Goal: Feedback & Contribution: Leave review/rating

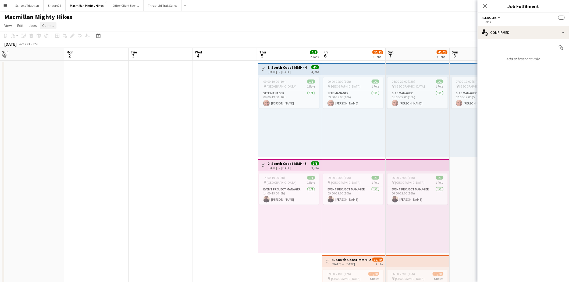
scroll to position [0, 117]
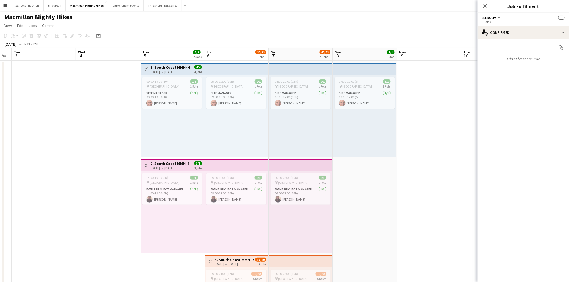
click at [6, 4] on app-icon "Menu" at bounding box center [5, 5] width 4 height 4
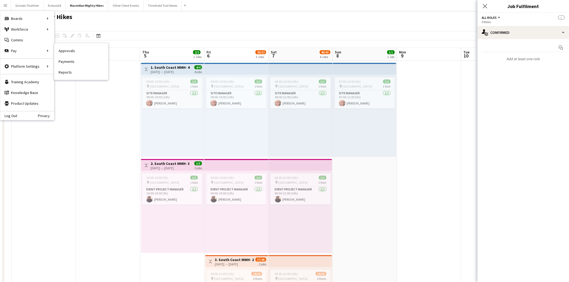
drag, startPoint x: 80, startPoint y: 49, endPoint x: 79, endPoint y: 53, distance: 4.3
click at [80, 49] on link "Approvals" at bounding box center [81, 50] width 54 height 11
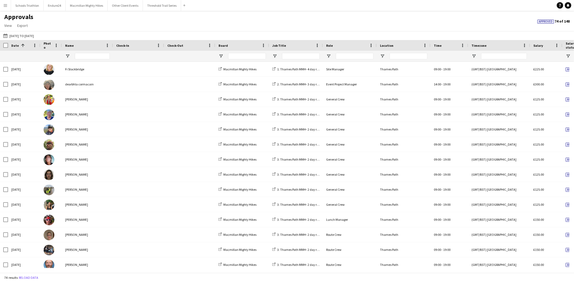
click at [19, 36] on button "[DATE] to [DATE] [DATE] to [DATE]" at bounding box center [18, 36] width 33 height 6
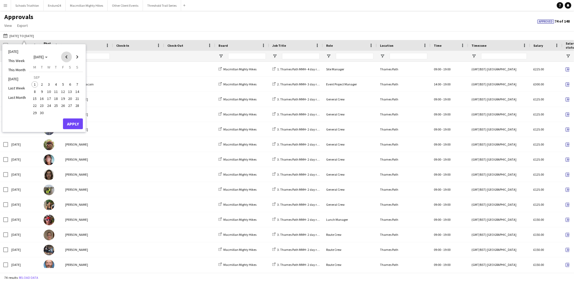
click at [62, 58] on span "Previous month" at bounding box center [66, 57] width 11 height 11
click at [49, 108] on span "27" at bounding box center [49, 107] width 6 height 6
click at [74, 55] on span "Next month" at bounding box center [77, 57] width 11 height 11
click at [35, 84] on span "1" at bounding box center [34, 85] width 6 height 6
click at [77, 122] on button "Apply" at bounding box center [73, 124] width 20 height 11
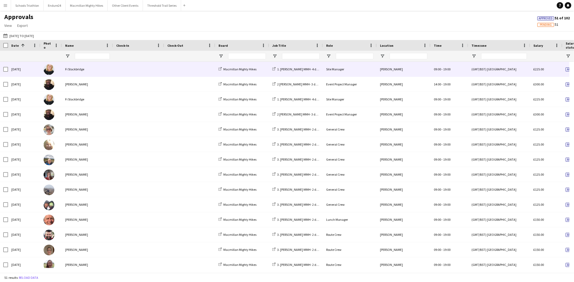
click at [170, 77] on div "[DATE] Fi Stockbridge Macmillan Mighty Hikes 1. [PERSON_NAME] MMH- 4 day role S…" at bounding box center [488, 69] width 976 height 15
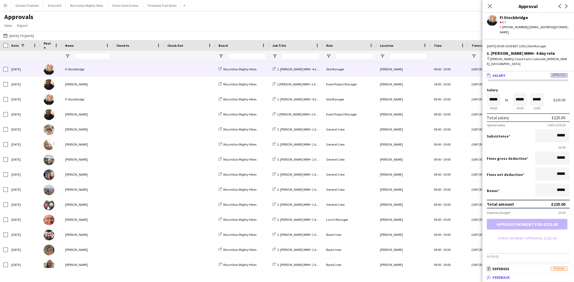
click at [525, 280] on mat-panel-title "bubble-pencil Feedback" at bounding box center [526, 277] width 89 height 5
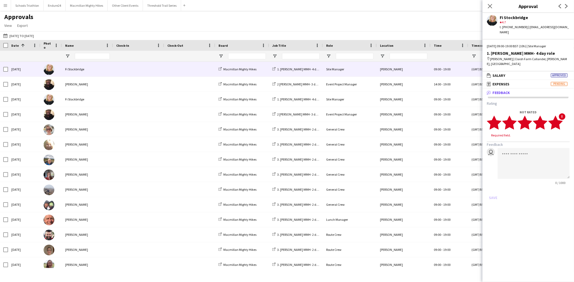
click at [560, 115] on icon "star" at bounding box center [555, 122] width 15 height 15
click at [493, 189] on button "Save" at bounding box center [493, 193] width 13 height 9
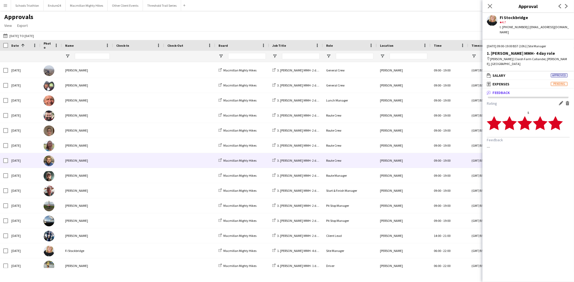
click at [116, 165] on div at bounding box center [138, 160] width 51 height 15
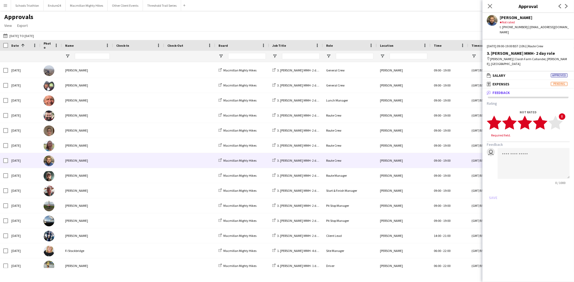
click at [545, 115] on icon "star" at bounding box center [540, 122] width 15 height 15
click at [491, 189] on button "Save" at bounding box center [493, 193] width 13 height 9
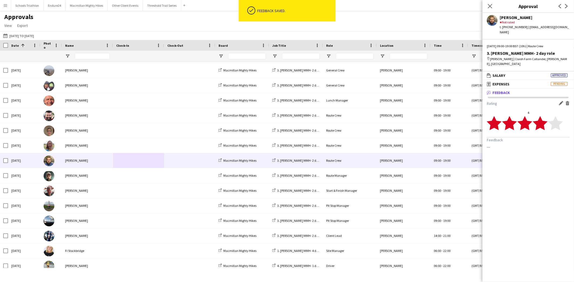
click at [485, 6] on div "Close pop-in" at bounding box center [489, 6] width 15 height 12
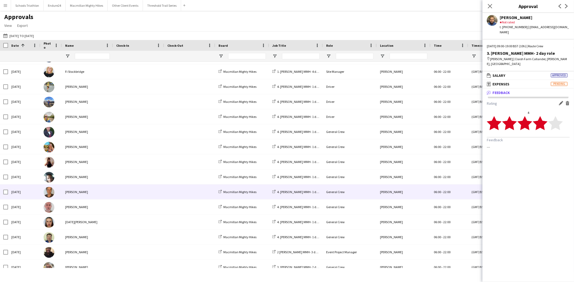
click at [114, 199] on div at bounding box center [138, 192] width 51 height 15
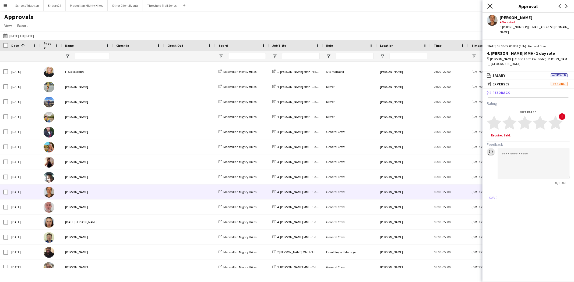
click at [490, 5] on icon "Close pop-in" at bounding box center [489, 5] width 5 height 5
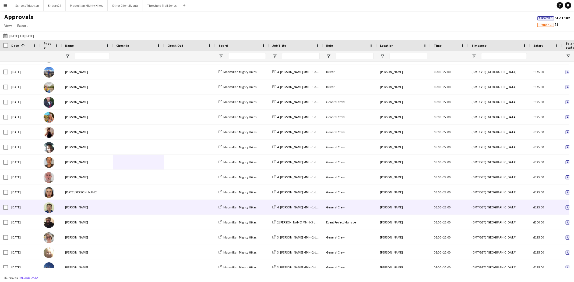
click at [164, 206] on div at bounding box center [189, 207] width 51 height 15
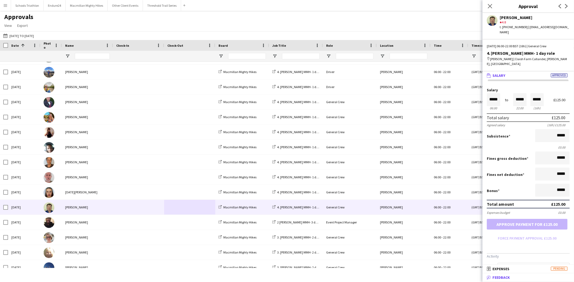
click at [513, 280] on mat-panel-title "bubble-pencil Feedback" at bounding box center [526, 277] width 89 height 5
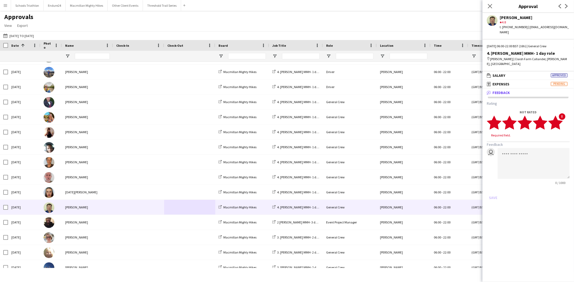
click at [560, 115] on icon "star" at bounding box center [555, 122] width 15 height 15
click at [493, 189] on button "Save" at bounding box center [493, 193] width 13 height 9
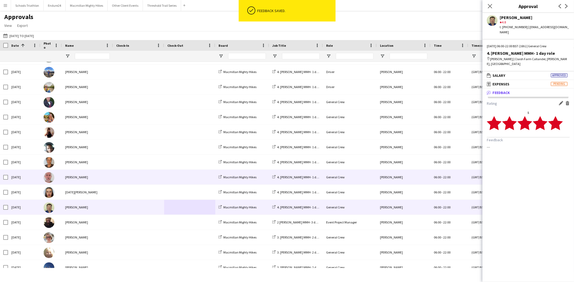
click at [112, 184] on div "[PERSON_NAME]" at bounding box center [87, 177] width 51 height 15
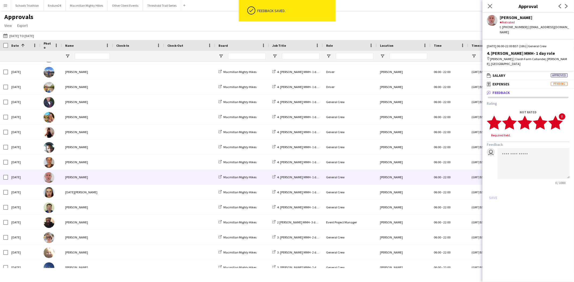
click at [558, 116] on polygon at bounding box center [555, 123] width 15 height 14
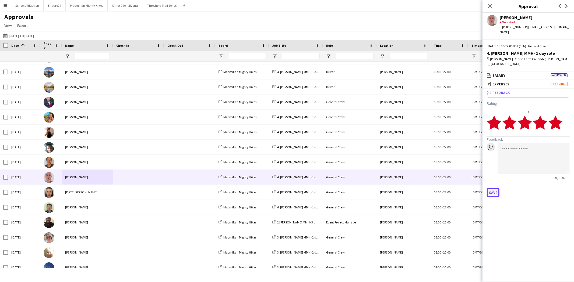
click at [490, 189] on button "Save" at bounding box center [493, 193] width 13 height 9
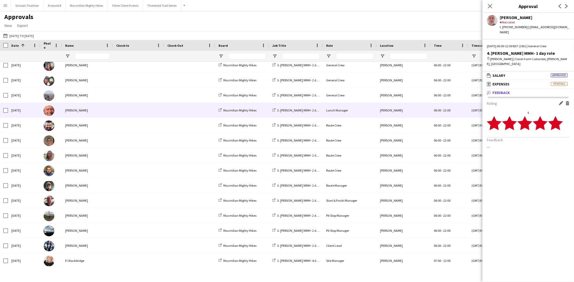
click at [100, 104] on div "[PERSON_NAME]" at bounding box center [87, 110] width 51 height 15
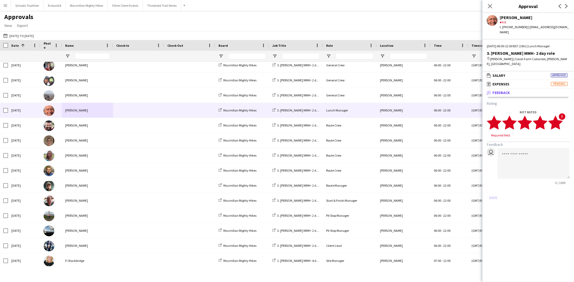
click at [560, 116] on polygon at bounding box center [555, 123] width 15 height 14
click at [495, 189] on button "Save" at bounding box center [493, 193] width 13 height 9
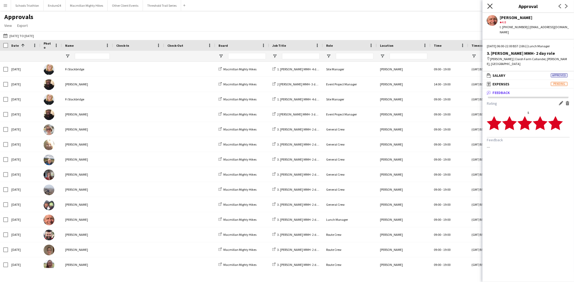
click at [491, 6] on icon "Close pop-in" at bounding box center [489, 5] width 5 height 5
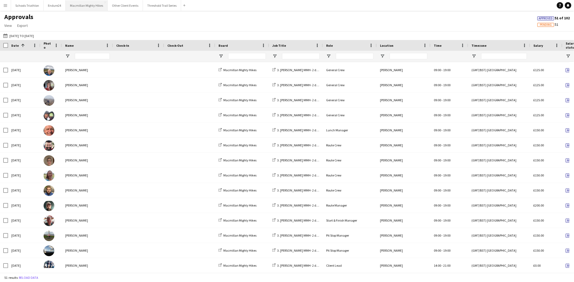
click at [76, 6] on button "Macmillan Mighty Hikes Close" at bounding box center [87, 5] width 42 height 10
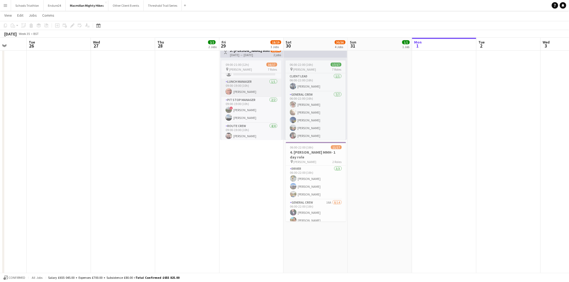
click at [242, 95] on app-card-role "Lunch Manager [DATE] 09:00-19:00 (10h) [PERSON_NAME]" at bounding box center [251, 88] width 60 height 18
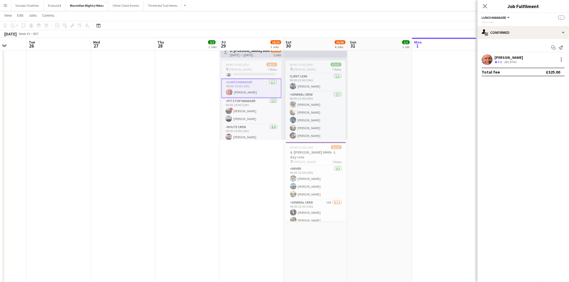
click at [518, 61] on div "391.97mi" at bounding box center [510, 62] width 15 height 5
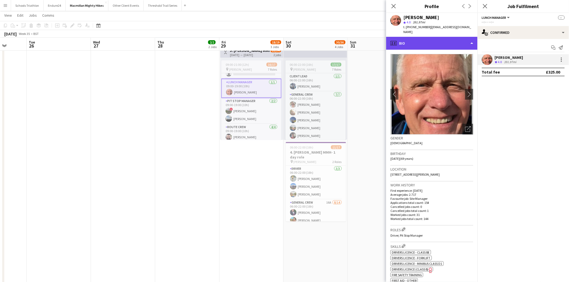
click at [417, 37] on div "profile Bio" at bounding box center [431, 43] width 91 height 13
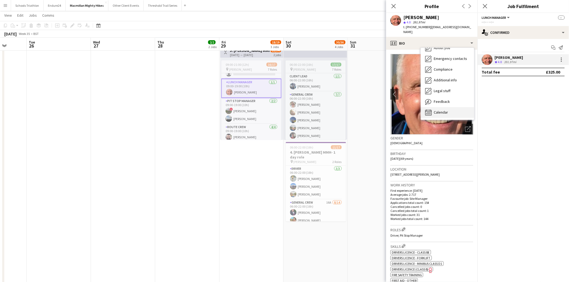
click at [440, 107] on div "Calendar Calendar" at bounding box center [447, 112] width 53 height 11
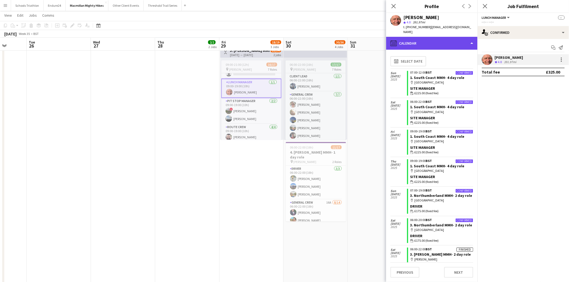
click at [440, 37] on div "calendar-full Calendar" at bounding box center [431, 43] width 91 height 13
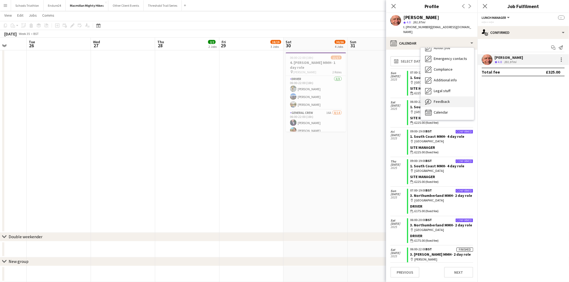
click at [444, 99] on span "Feedback" at bounding box center [442, 101] width 16 height 5
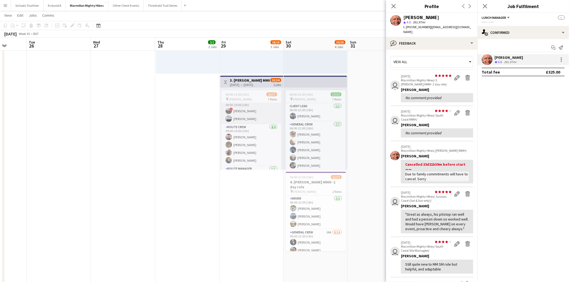
click at [244, 112] on app-card-role "Pit Stop Manager [DATE] 09:00-19:00 (10h) ! [PERSON_NAME] [PERSON_NAME]" at bounding box center [251, 111] width 60 height 26
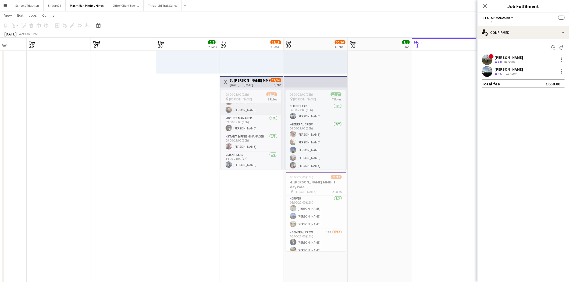
click at [243, 107] on app-card-role "Route Crew [DATE] 09:00-19:00 (10h) [PERSON_NAME] [PERSON_NAME] [PERSON_NAME] […" at bounding box center [251, 95] width 60 height 42
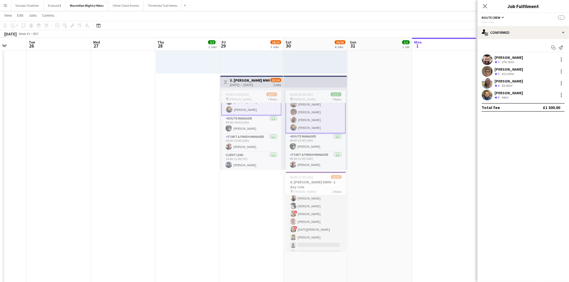
click at [316, 225] on app-card-role "General Crew 16A [DATE] 06:00-22:00 (16h) [PERSON_NAME] [PERSON_NAME] [PERSON_N…" at bounding box center [316, 230] width 60 height 120
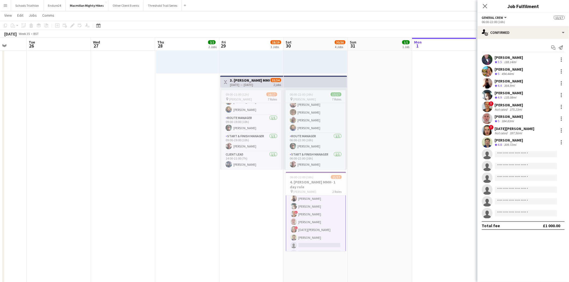
click at [527, 140] on div "[PERSON_NAME] Crew rating 4.8 309.72mi" at bounding box center [523, 142] width 91 height 11
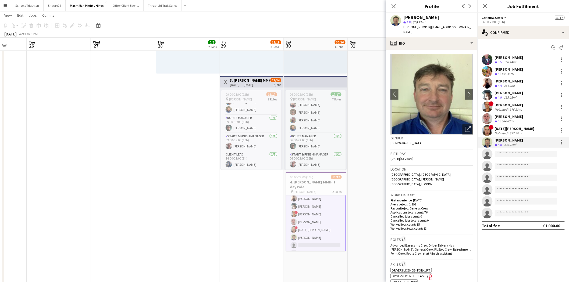
click at [520, 117] on div "[PERSON_NAME] Crew rating 5 384.83mi" at bounding box center [523, 119] width 91 height 11
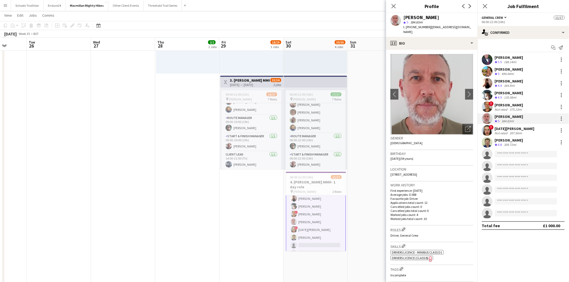
click at [514, 96] on div "135.08mi" at bounding box center [510, 97] width 15 height 5
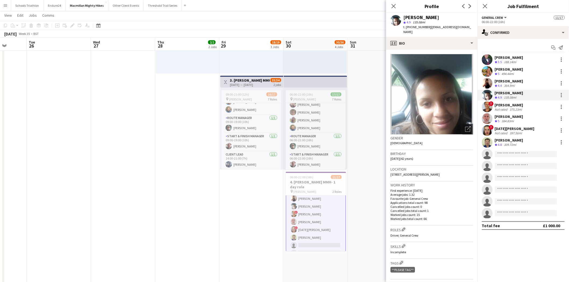
click at [6, 4] on app-icon "Menu" at bounding box center [5, 5] width 4 height 4
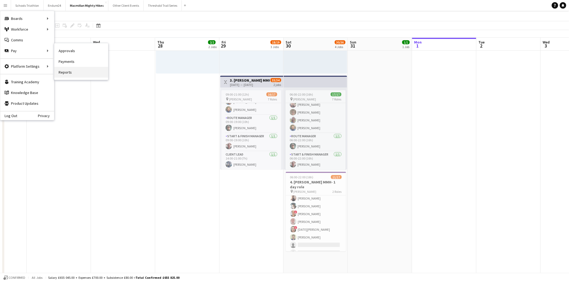
click at [88, 68] on link "Reports" at bounding box center [81, 72] width 54 height 11
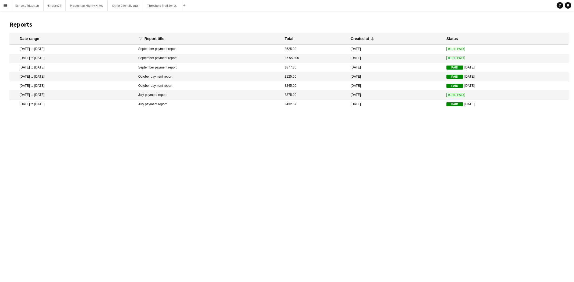
click at [9, 8] on button "Menu" at bounding box center [5, 5] width 11 height 11
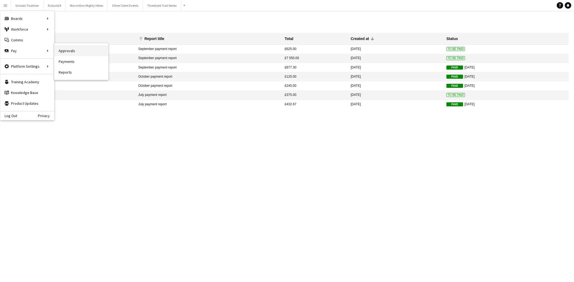
click at [70, 49] on link "Approvals" at bounding box center [81, 50] width 54 height 11
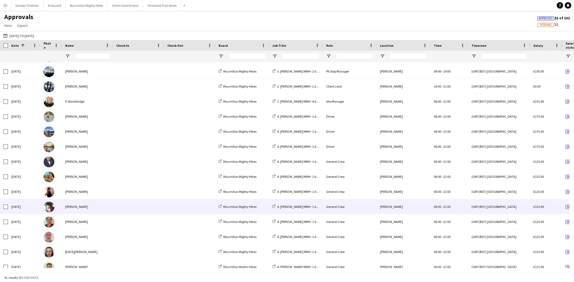
click at [130, 203] on span at bounding box center [138, 207] width 45 height 15
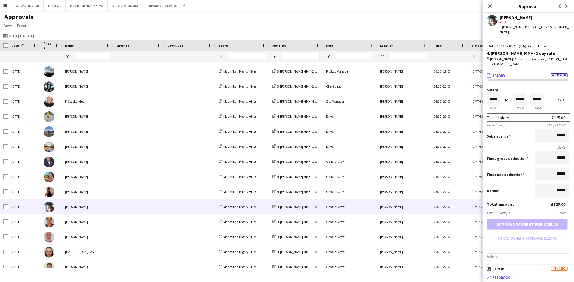
click at [509, 278] on span "Feedback" at bounding box center [500, 277] width 17 height 5
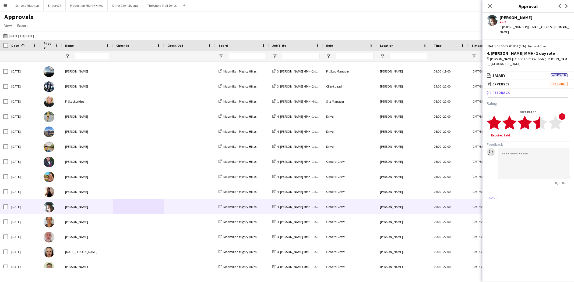
click at [539, 116] on polygon at bounding box center [540, 123] width 15 height 14
click at [490, 189] on button "Save" at bounding box center [493, 193] width 13 height 9
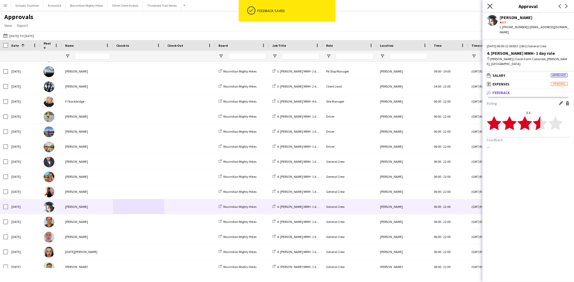
click at [490, 5] on icon "Close pop-in" at bounding box center [489, 5] width 5 height 5
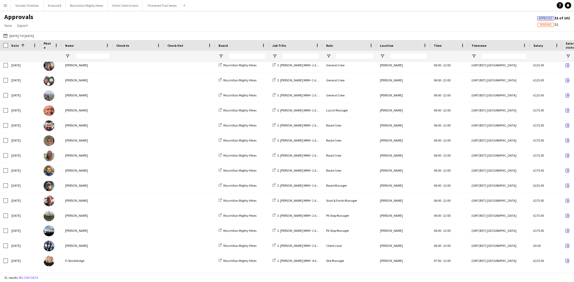
click at [135, 33] on div "[DATE] to [DATE] [DATE] to [DATE] [DATE] This Week This Month [DATE] Last Week …" at bounding box center [287, 35] width 574 height 9
